Goal: Register for event/course

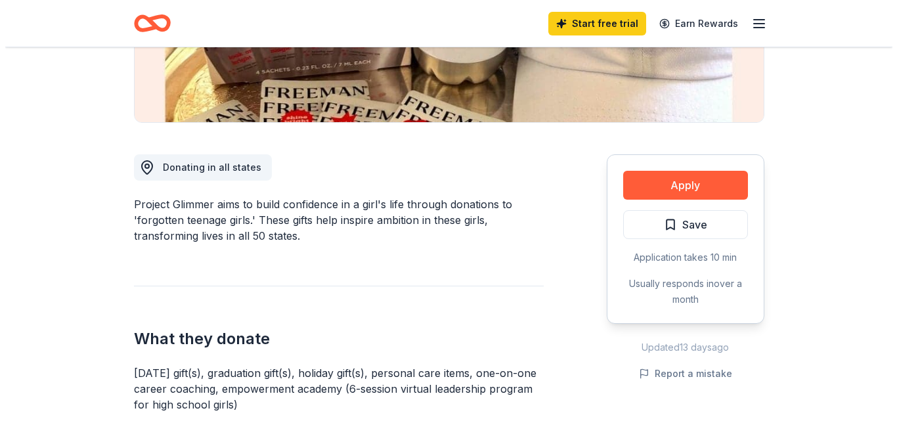
scroll to position [290, 0]
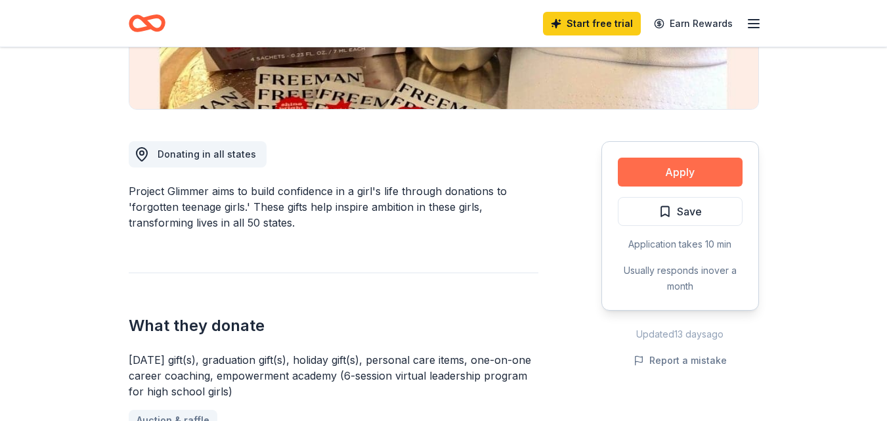
click at [674, 173] on button "Apply" at bounding box center [680, 172] width 125 height 29
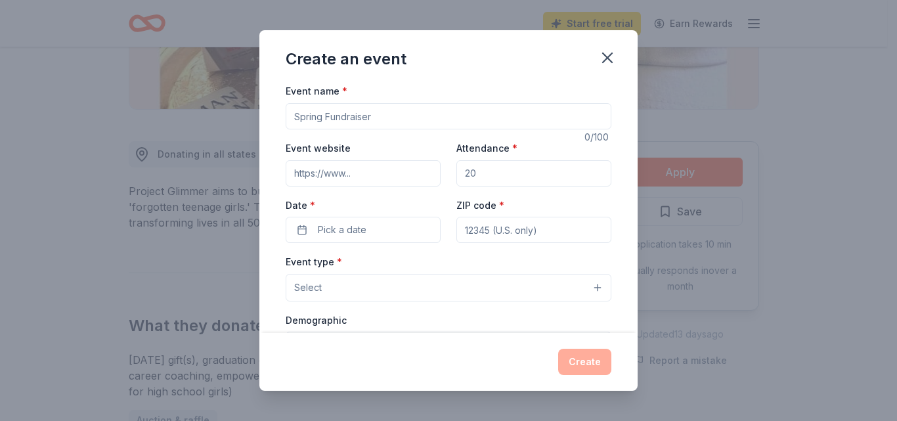
click at [380, 119] on input "Event name *" at bounding box center [449, 116] width 326 height 26
type input "Koats4Kids"
click at [358, 173] on input "Event website" at bounding box center [363, 173] width 155 height 26
type input "www.infinitehands.org"
click at [494, 173] on input "Attendance *" at bounding box center [533, 173] width 155 height 26
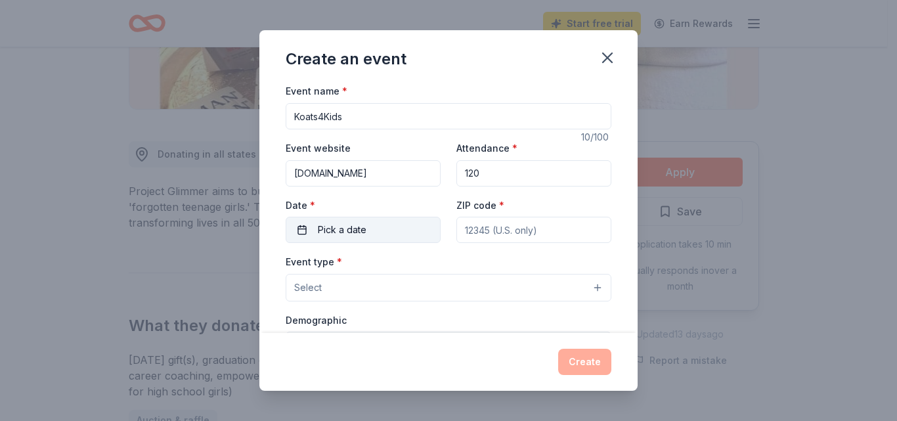
type input "120"
click at [364, 232] on span "Pick a date" at bounding box center [342, 230] width 49 height 16
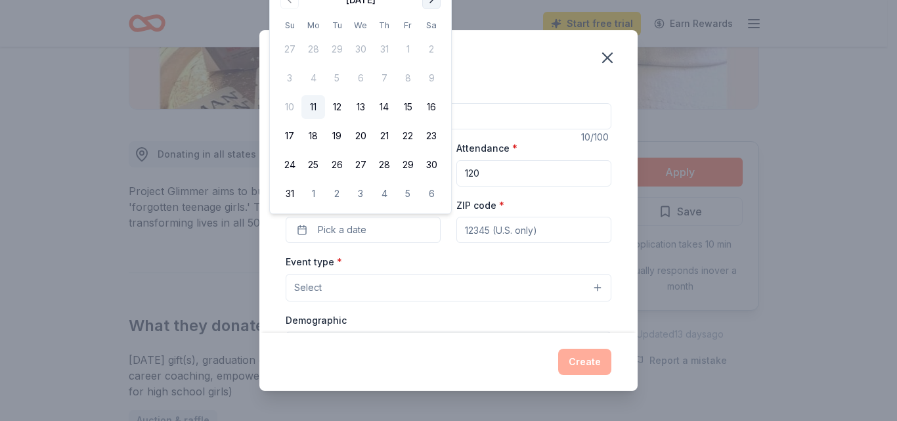
click at [433, 5] on button "Go to next month" at bounding box center [431, 0] width 18 height 18
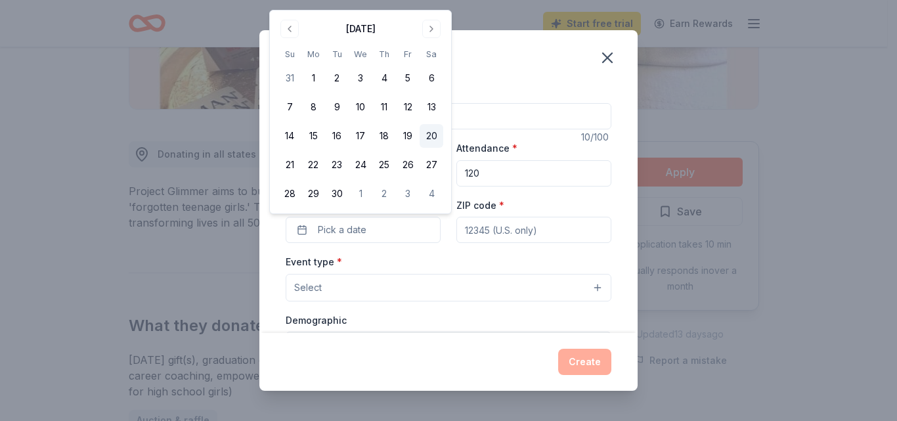
click at [433, 139] on button "20" at bounding box center [432, 136] width 24 height 24
click at [519, 236] on input "ZIP code *" at bounding box center [533, 230] width 155 height 26
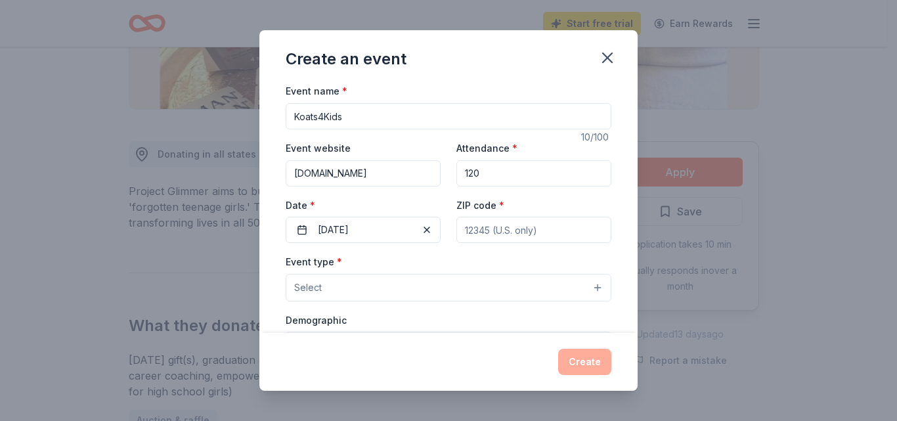
type input "12726 Saranac Dr"
click at [381, 288] on button "Select" at bounding box center [449, 288] width 326 height 28
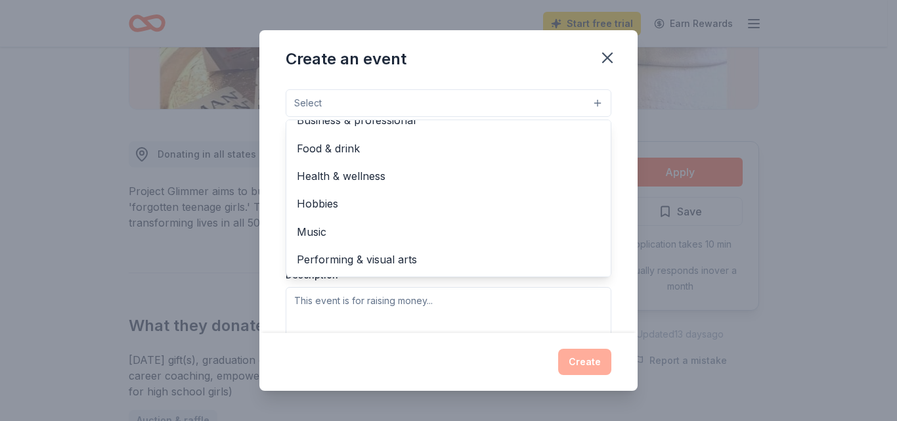
scroll to position [0, 0]
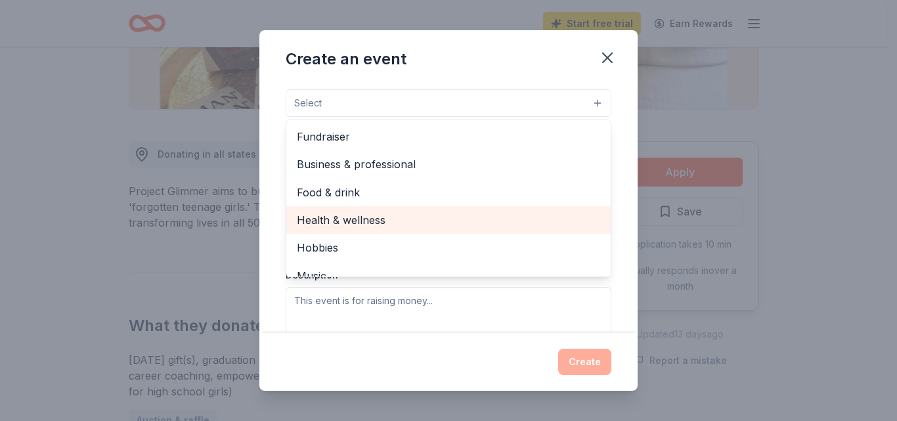
click at [362, 217] on span "Health & wellness" at bounding box center [448, 219] width 303 height 17
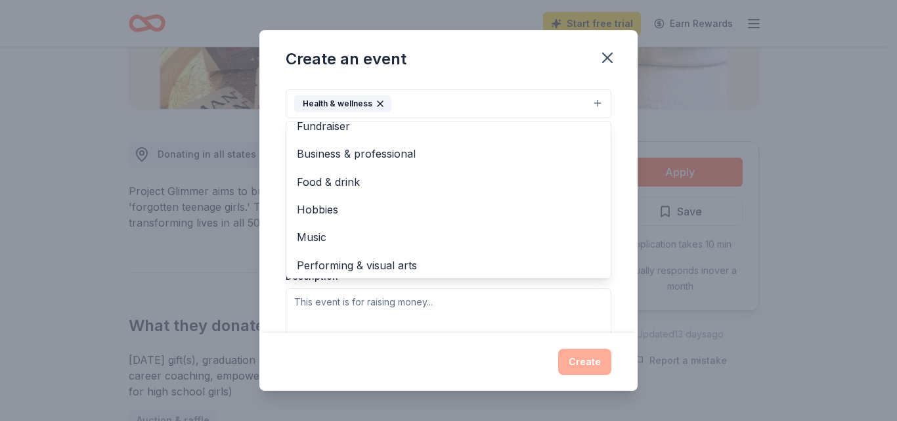
scroll to position [16, 0]
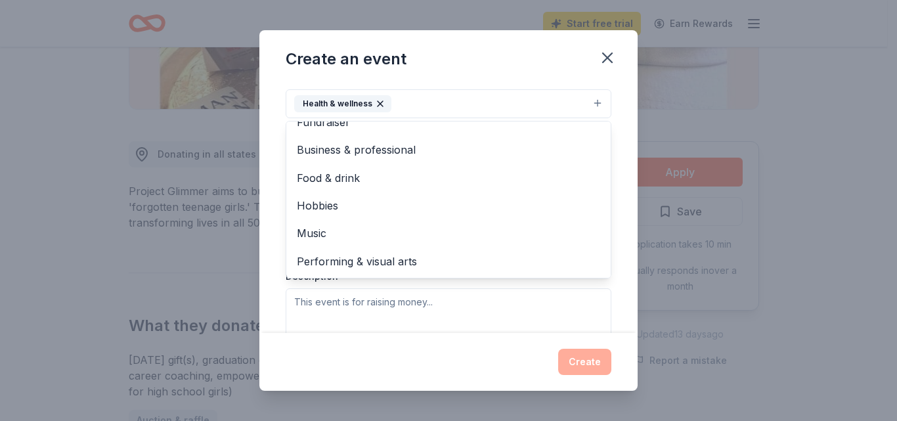
click at [687, 279] on div "Create an event Event name * Koats4Kids 10 /100 Event website www.infinitehands…" at bounding box center [448, 210] width 897 height 421
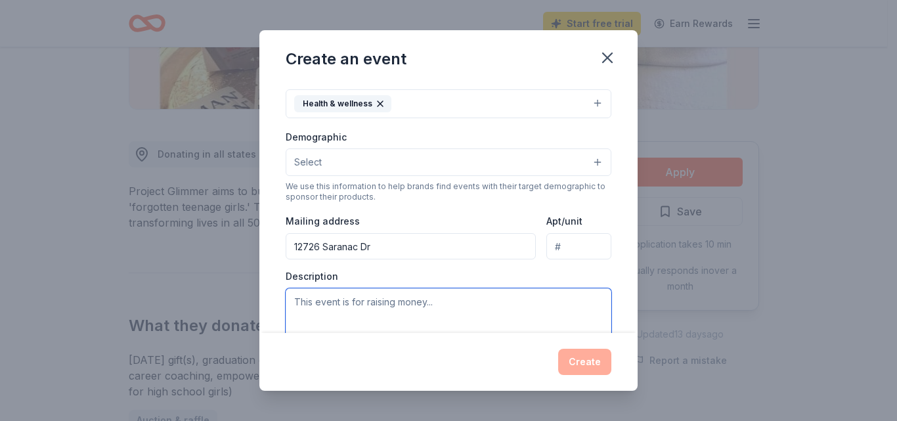
paste textarea "On behalf of Koats4Kids, I am pleased to submit this proposal for your consider…"
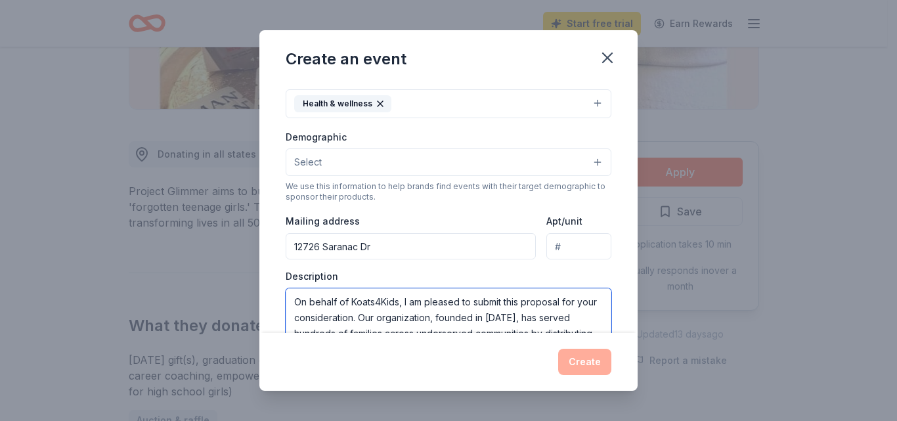
scroll to position [198, 0]
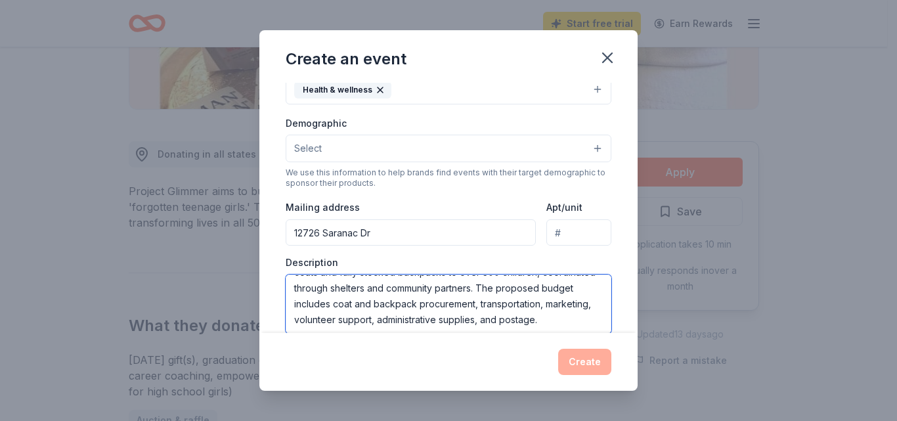
type textarea "On behalf of Koats4Kids, I am pleased to submit this proposal for your consider…"
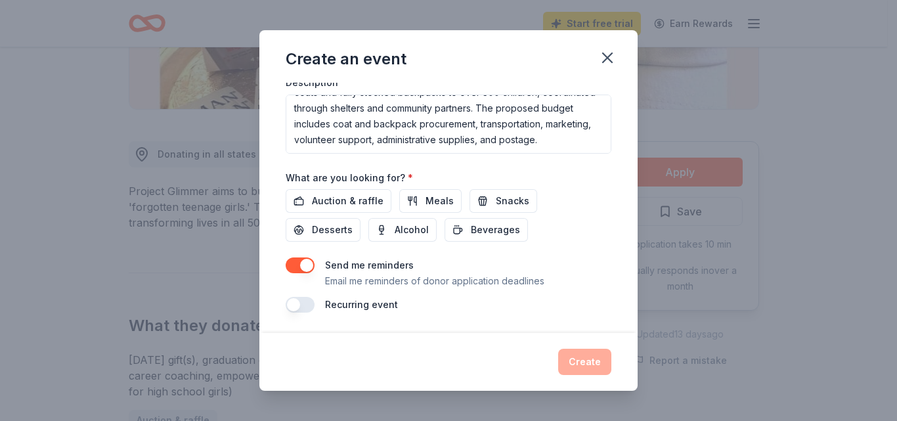
scroll to position [379, 0]
click at [330, 202] on span "Auction & raffle" at bounding box center [348, 200] width 72 height 16
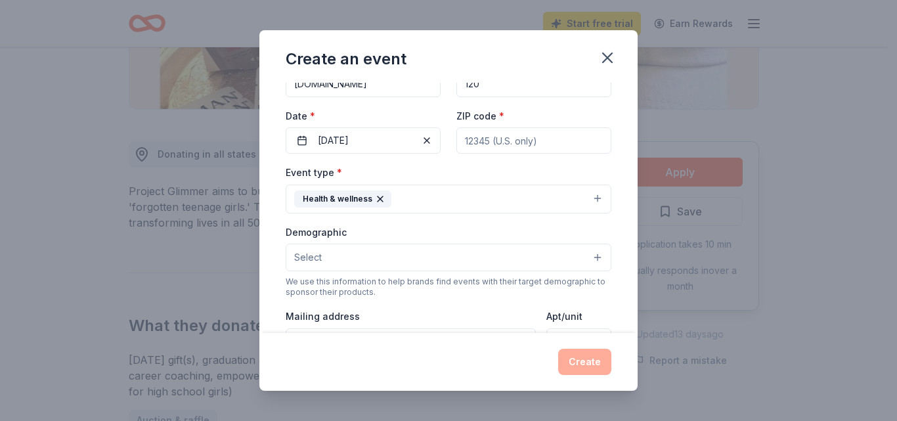
scroll to position [11, 0]
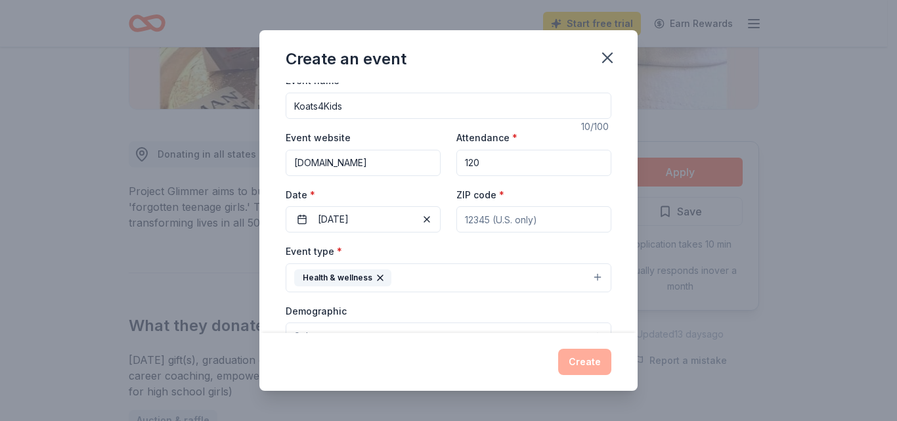
click at [484, 225] on input "ZIP code *" at bounding box center [533, 219] width 155 height 26
type input "77089"
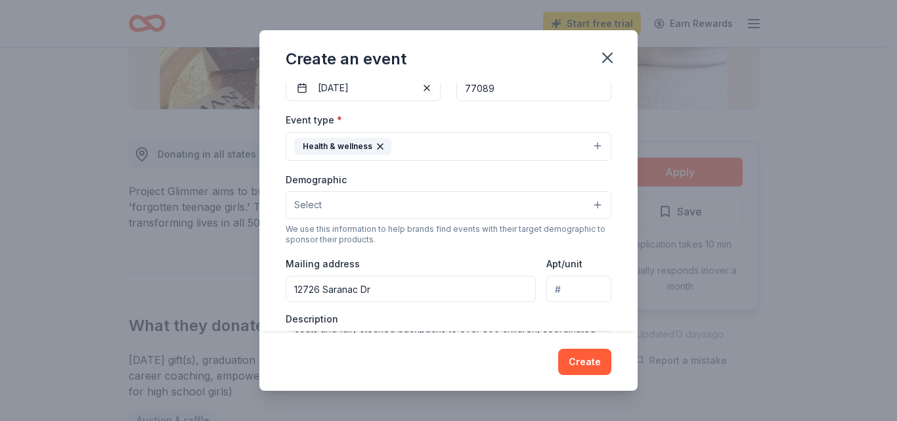
scroll to position [234, 0]
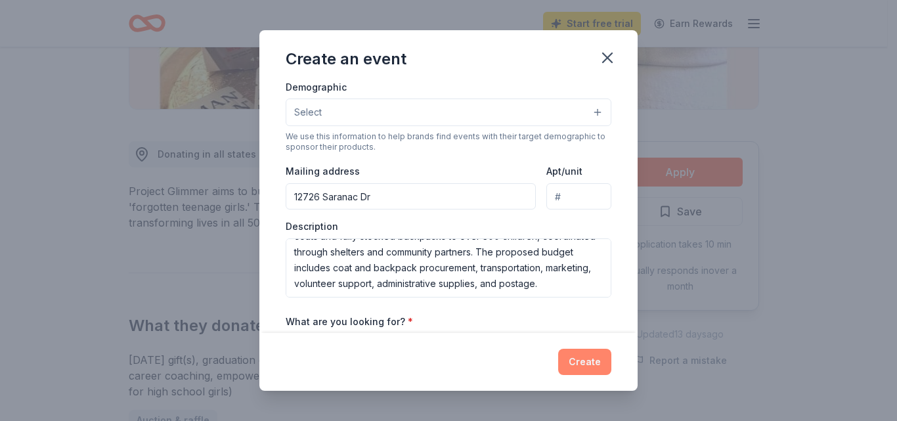
click at [588, 360] on button "Create" at bounding box center [584, 362] width 53 height 26
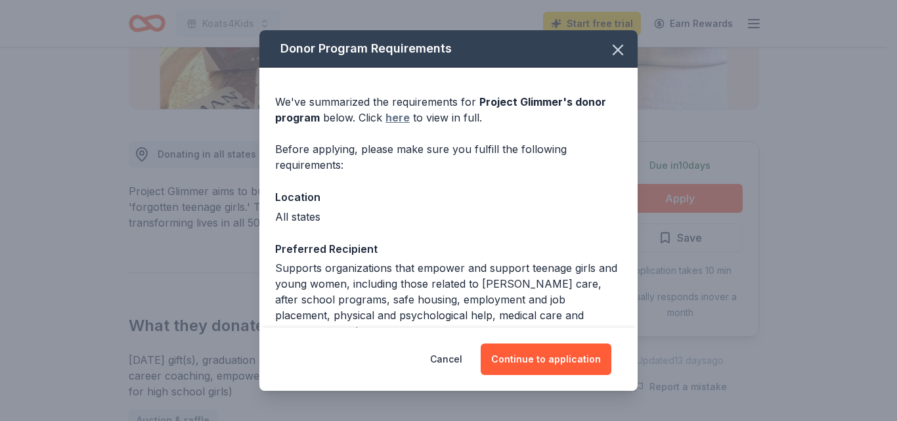
click at [397, 120] on link "here" at bounding box center [397, 118] width 24 height 16
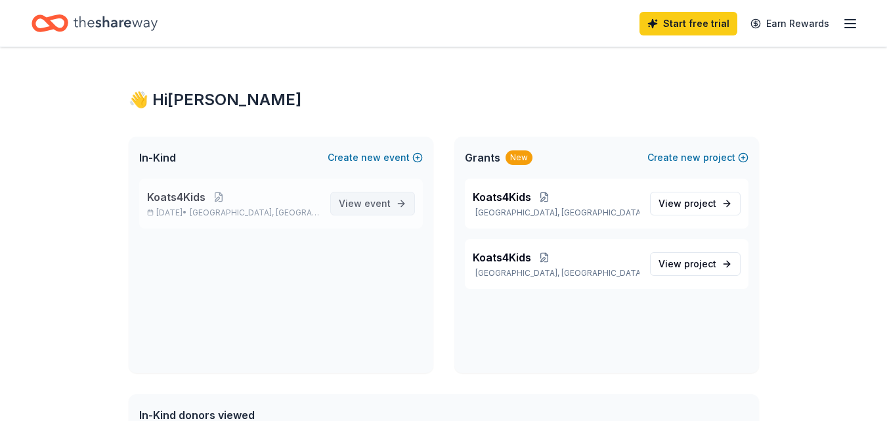
click at [381, 203] on span "event" at bounding box center [377, 203] width 26 height 11
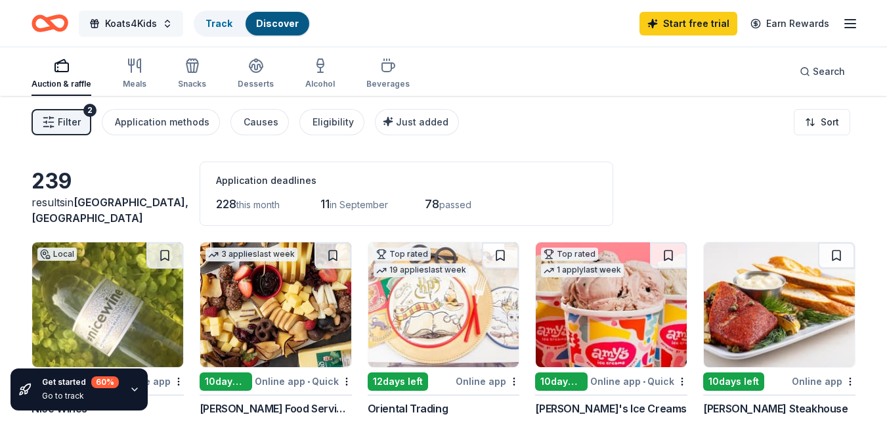
click at [139, 25] on span "Koats4Kids" at bounding box center [131, 24] width 52 height 16
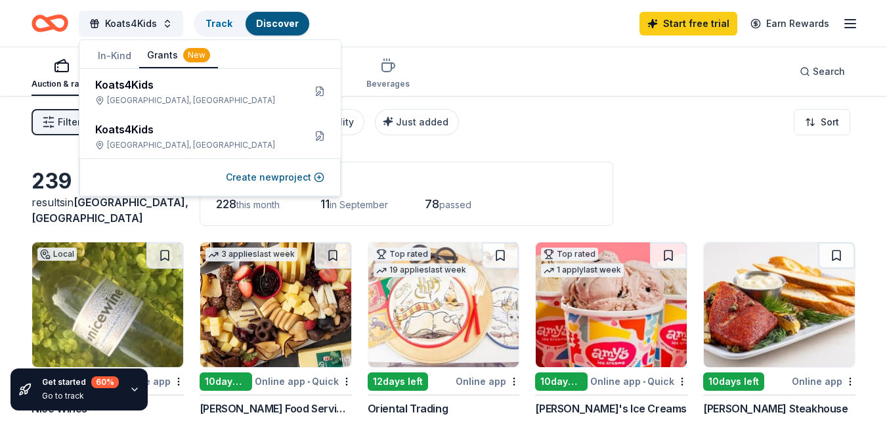
click at [162, 57] on button "Grants New" at bounding box center [178, 55] width 79 height 25
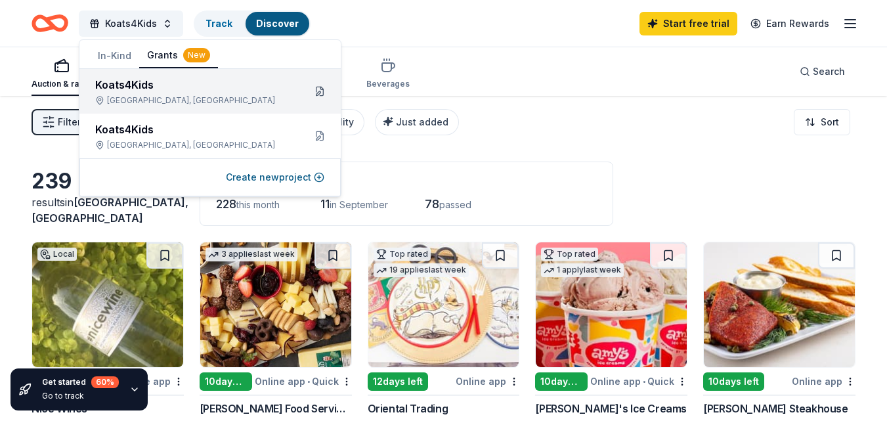
click at [320, 88] on button at bounding box center [319, 91] width 21 height 21
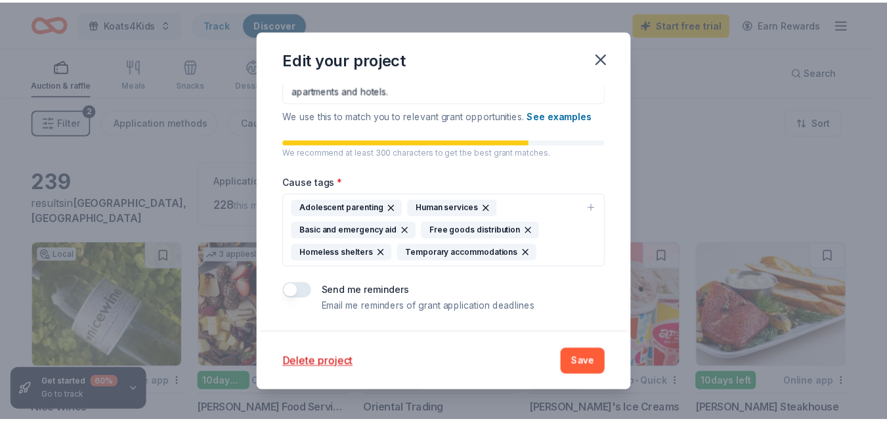
scroll to position [263, 0]
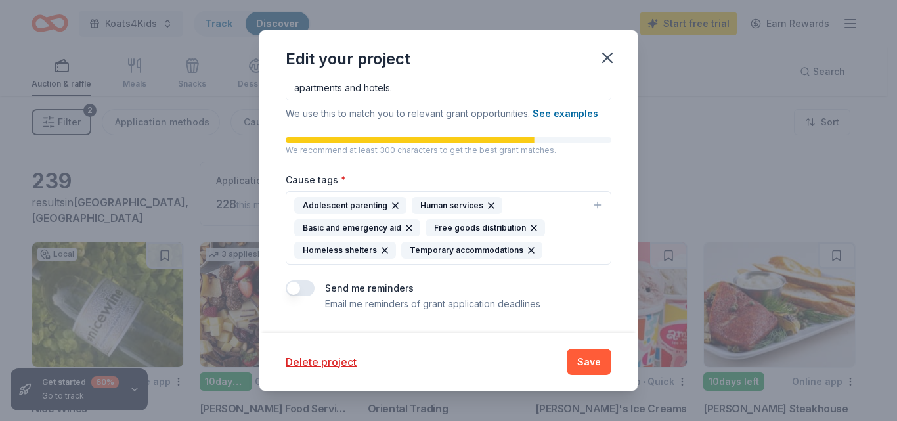
click at [295, 292] on button "button" at bounding box center [300, 288] width 29 height 16
click at [592, 364] on button "Save" at bounding box center [589, 362] width 45 height 26
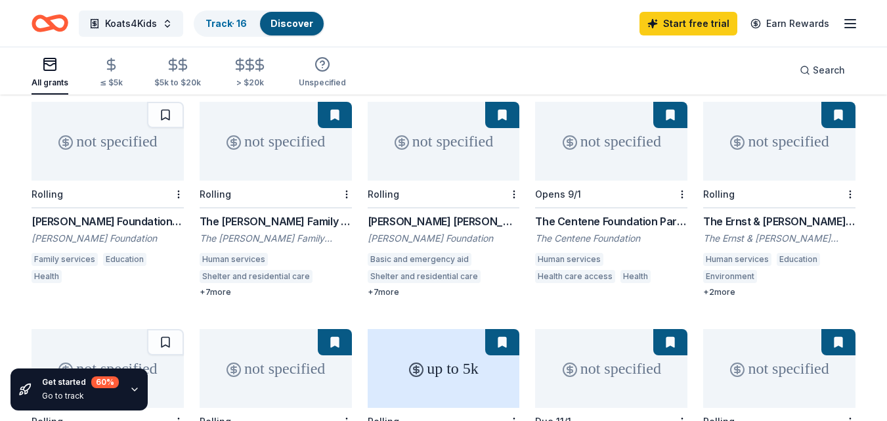
scroll to position [135, 0]
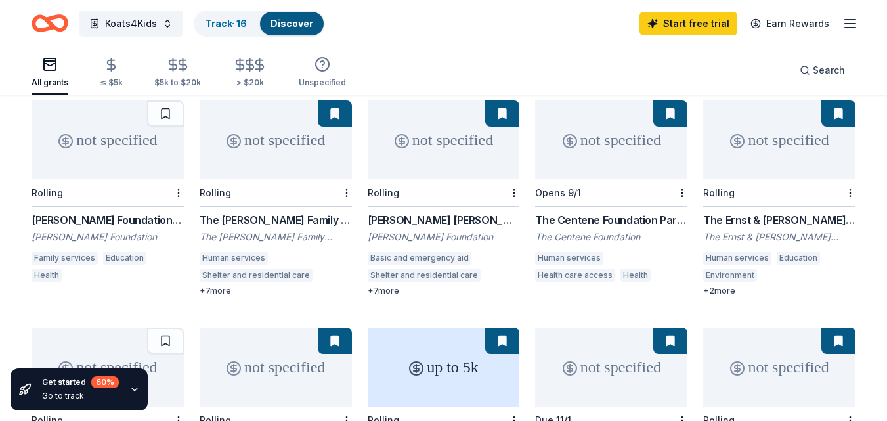
click at [255, 212] on div "The Barnes Family Grant" at bounding box center [276, 220] width 152 height 16
click at [595, 212] on div "The Centene Foundation Partners Program" at bounding box center [611, 220] width 152 height 16
click at [706, 17] on link "Start free trial" at bounding box center [689, 24] width 98 height 24
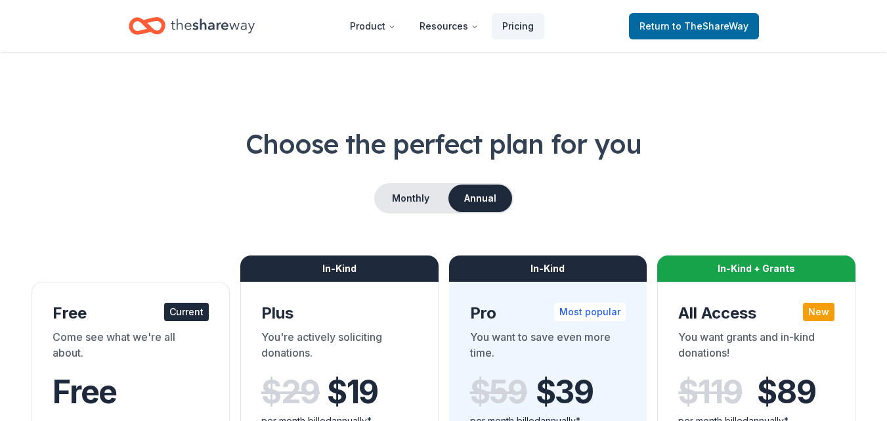
click at [156, 350] on div "Come see what we're all about." at bounding box center [131, 347] width 156 height 37
click at [410, 202] on button "Monthly" at bounding box center [411, 199] width 70 height 28
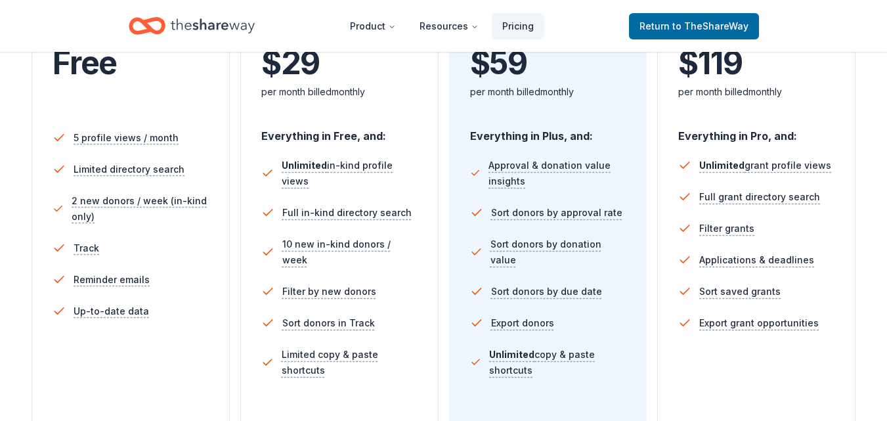
scroll to position [342, 0]
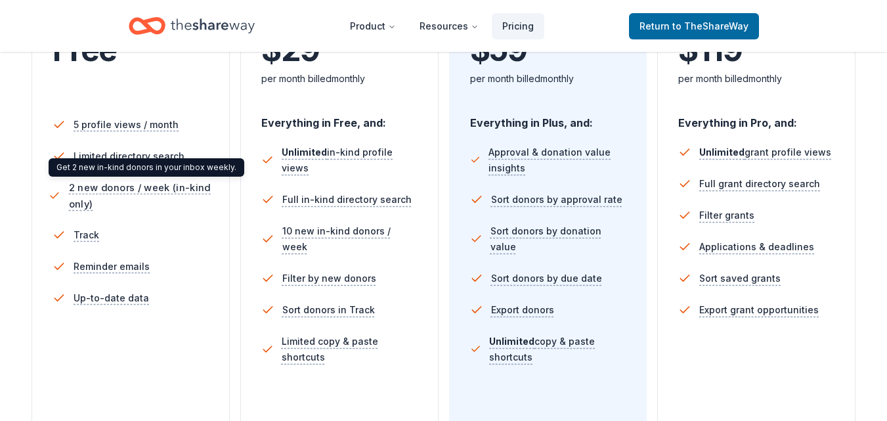
click at [132, 188] on span "2 new donors / week (in-kind only)" at bounding box center [141, 195] width 144 height 33
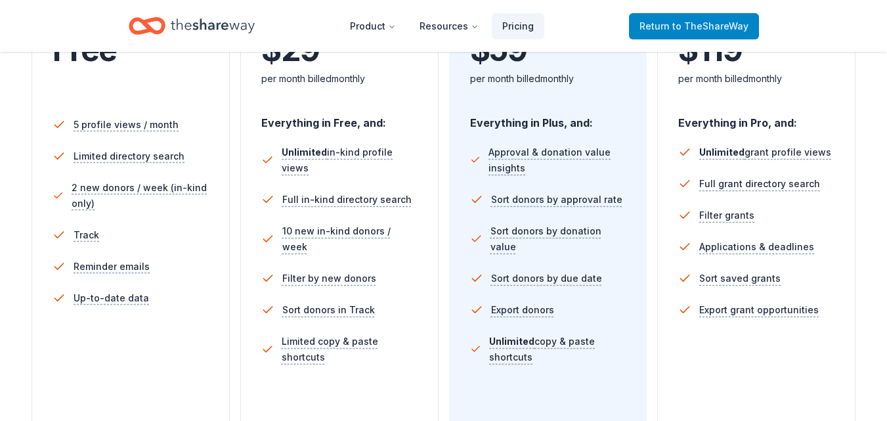
click at [703, 28] on span "to TheShareWay" at bounding box center [710, 25] width 76 height 11
click at [705, 28] on span "to TheShareWay" at bounding box center [710, 25] width 76 height 11
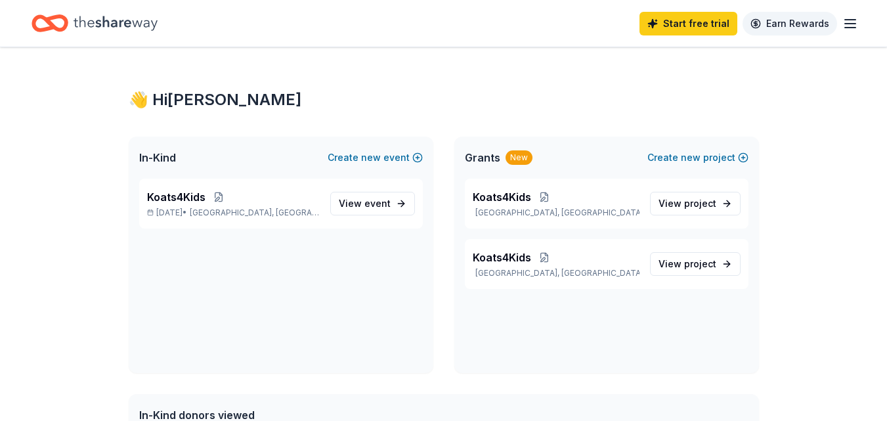
click at [810, 25] on link "Earn Rewards" at bounding box center [790, 24] width 95 height 24
click at [701, 26] on link "Start free trial" at bounding box center [689, 24] width 98 height 24
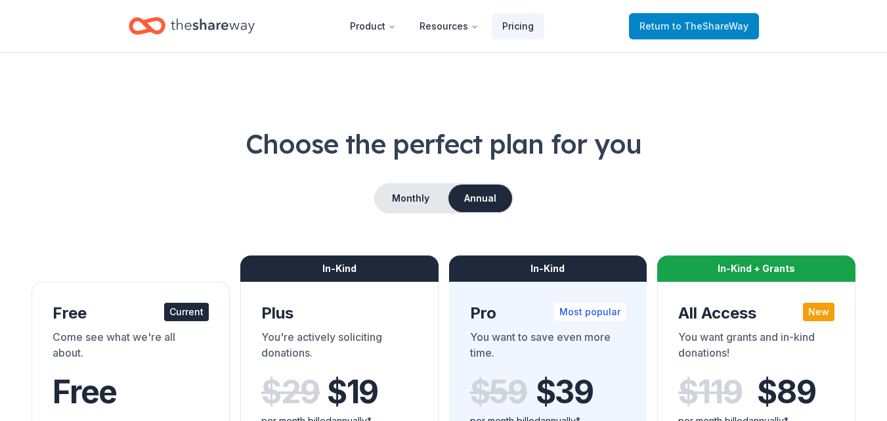
click at [706, 16] on link "Return to TheShareWay" at bounding box center [694, 26] width 130 height 26
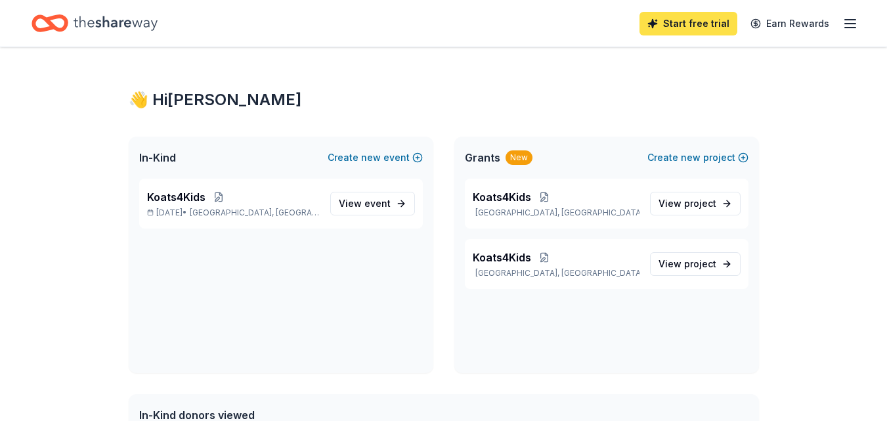
click at [704, 22] on link "Start free trial" at bounding box center [689, 24] width 98 height 24
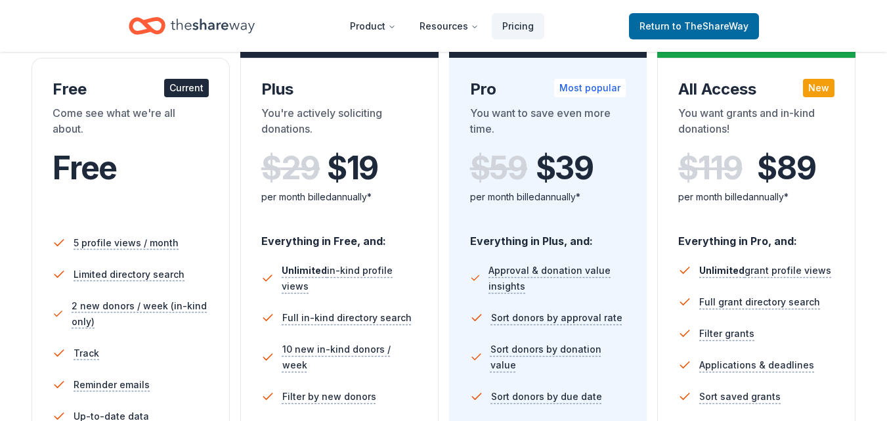
scroll to position [158, 0]
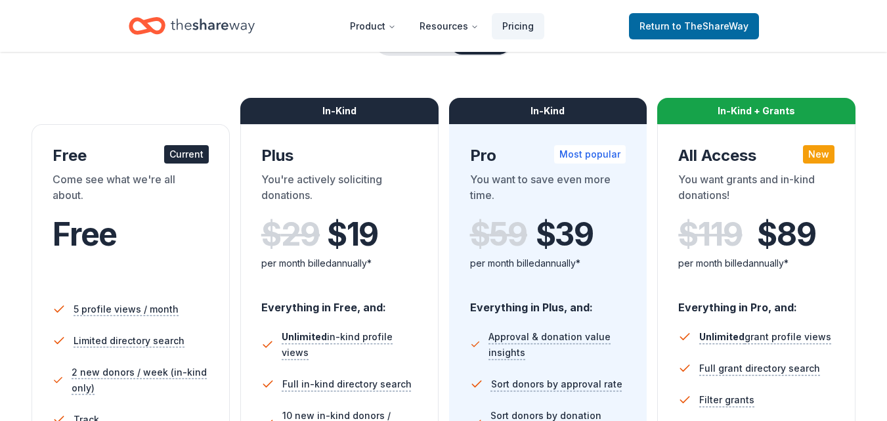
click at [177, 165] on div "Free Current" at bounding box center [131, 155] width 156 height 21
click at [513, 28] on link "Pricing" at bounding box center [518, 26] width 53 height 26
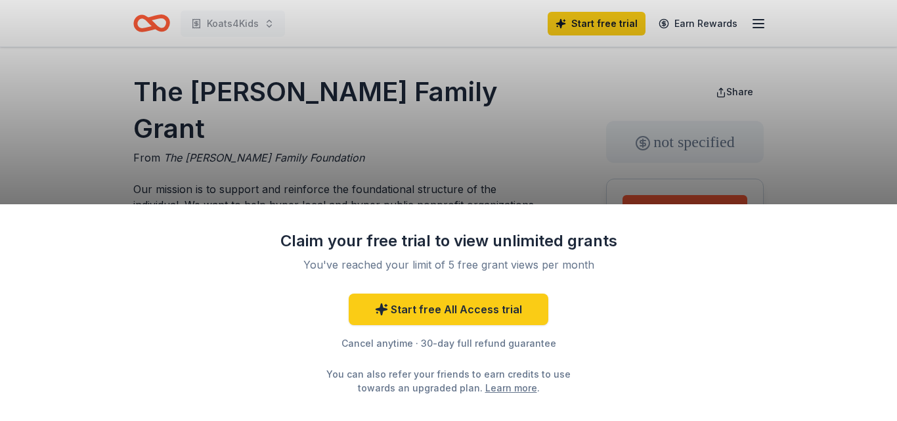
drag, startPoint x: 416, startPoint y: 205, endPoint x: 598, endPoint y: 247, distance: 187.3
click at [598, 247] on div "Claim your free trial to view unlimited grants You've reached your limit of 5 f…" at bounding box center [448, 312] width 897 height 217
click at [804, 180] on div "Claim your free trial to view unlimited grants You've reached your limit of 5 f…" at bounding box center [448, 210] width 897 height 421
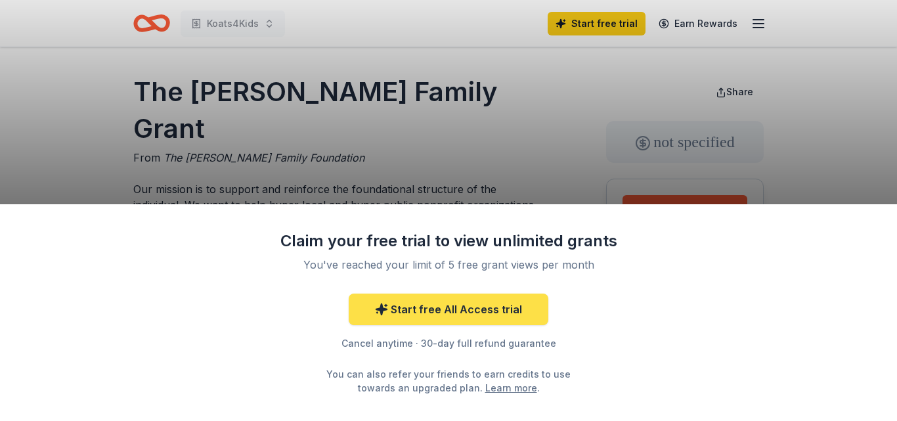
click at [452, 313] on link "Start free All Access trial" at bounding box center [449, 309] width 200 height 32
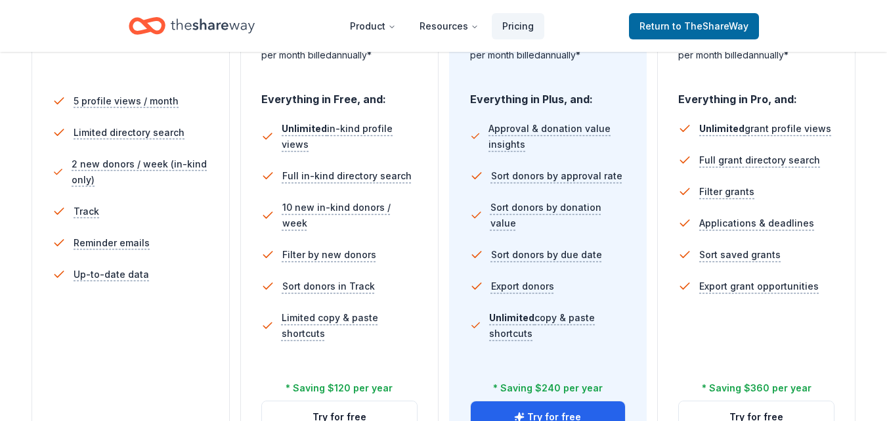
scroll to position [447, 0]
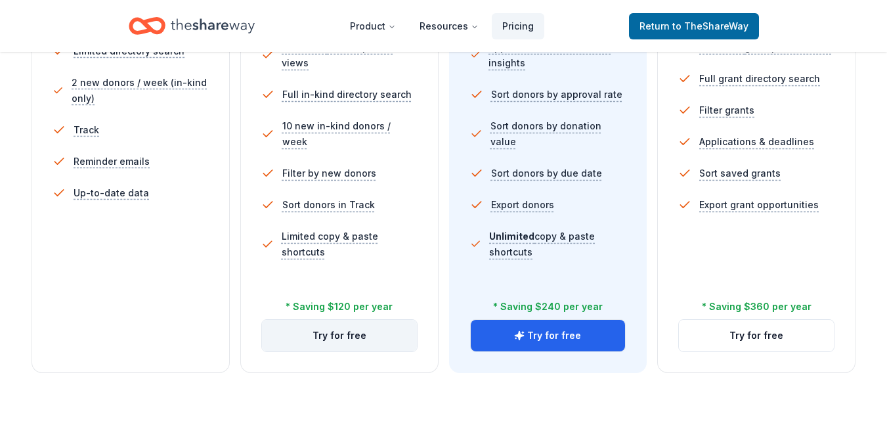
click at [342, 337] on button "Try for free" at bounding box center [339, 336] width 155 height 32
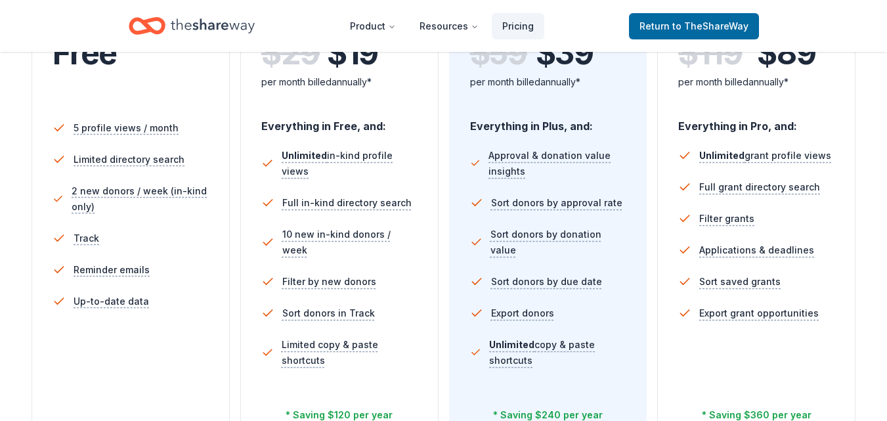
scroll to position [368, 0]
